Goal: Task Accomplishment & Management: Manage account settings

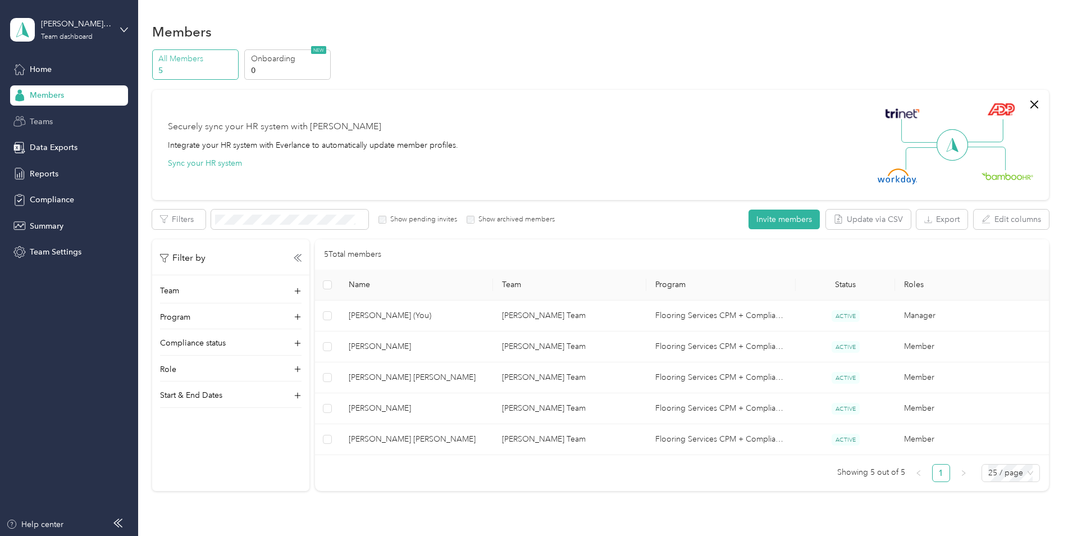
click at [72, 119] on div "Teams" at bounding box center [69, 121] width 118 height 20
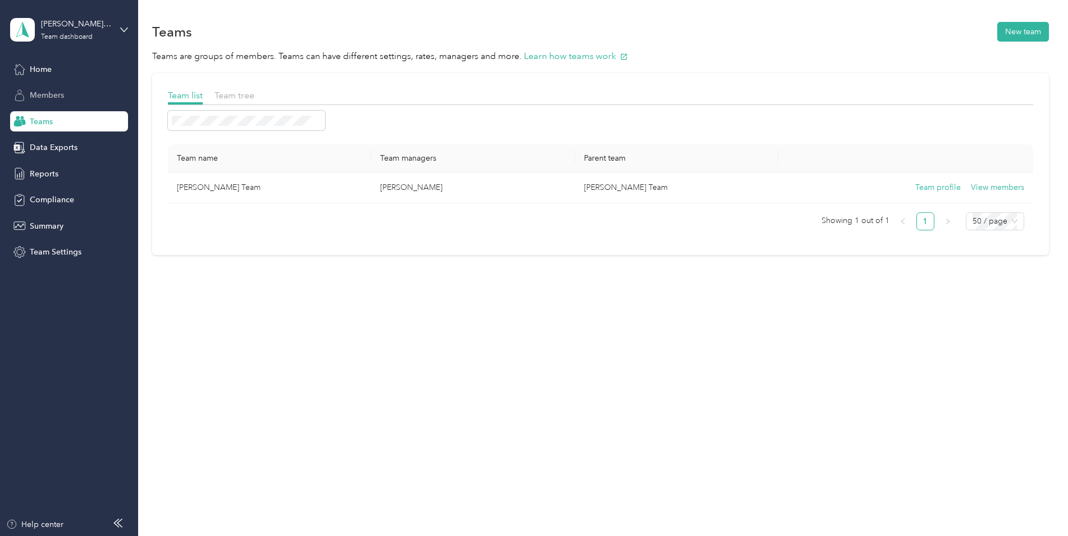
click at [82, 90] on div "Members" at bounding box center [69, 95] width 118 height 20
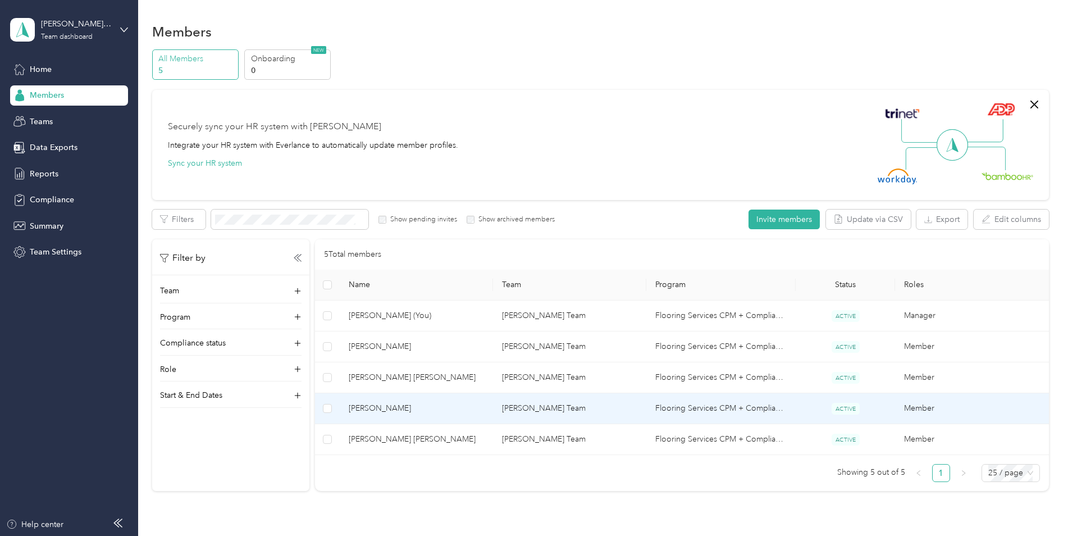
click at [617, 415] on td "[PERSON_NAME] Team" at bounding box center [569, 408] width 153 height 31
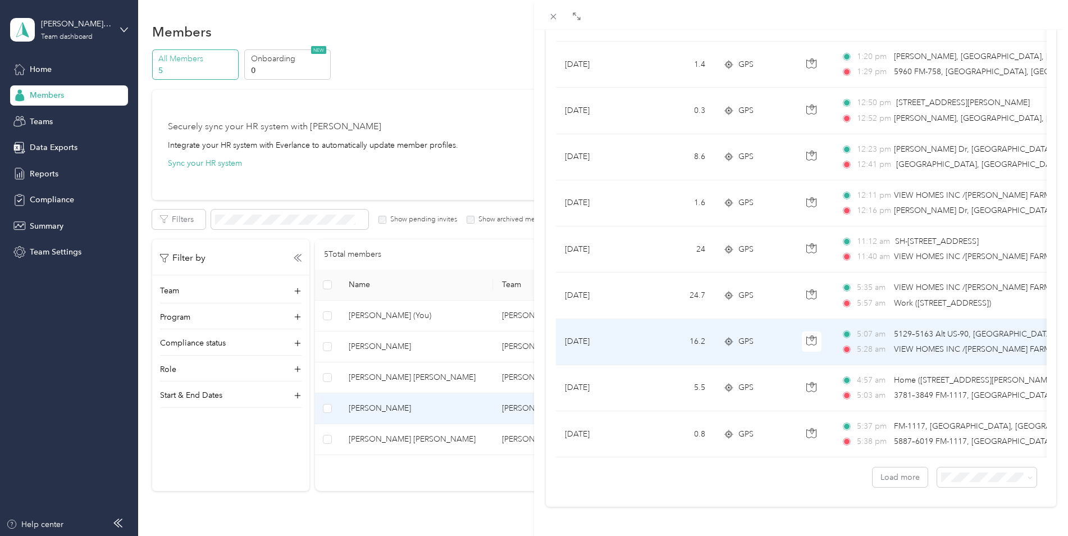
scroll to position [899, 0]
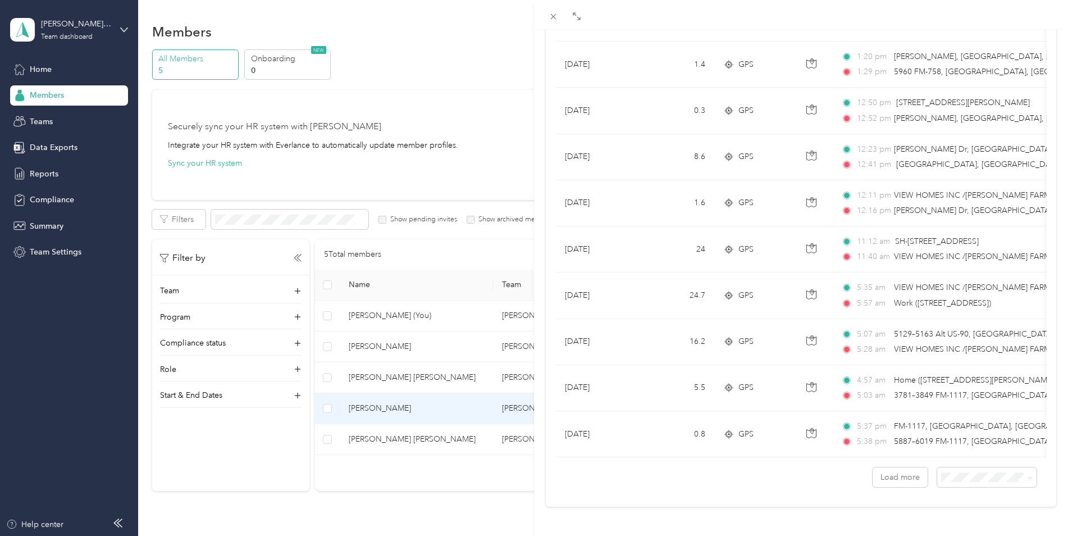
click at [955, 450] on li "100 per load" at bounding box center [978, 448] width 99 height 20
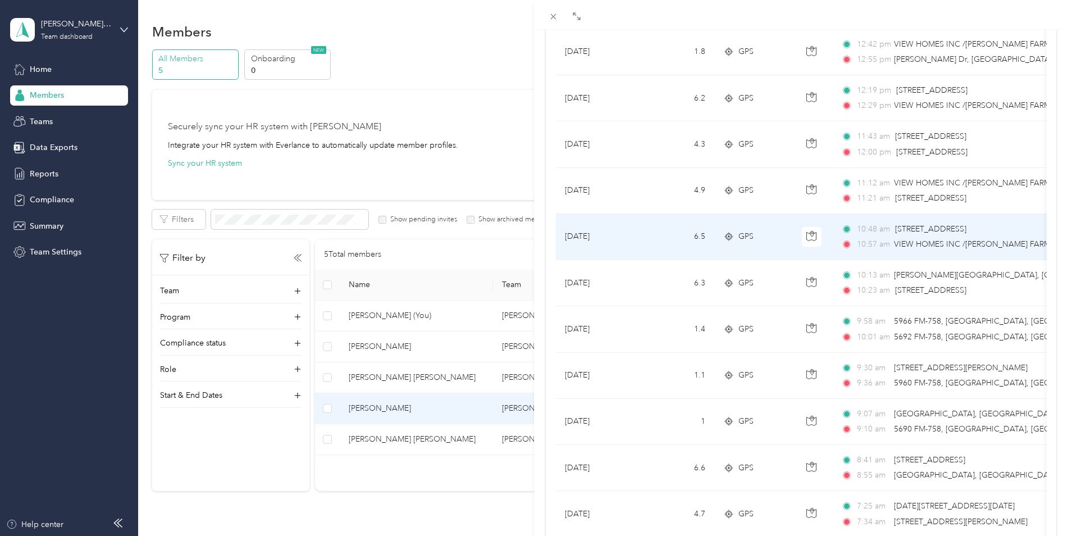
scroll to position [2472, 0]
